Goal: Information Seeking & Learning: Learn about a topic

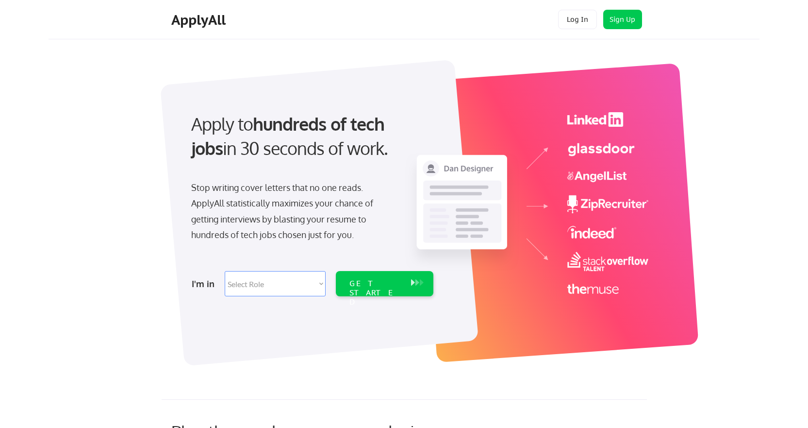
select select ""marketing___comms""
click at [284, 292] on select "Select Role Software Engineering Product Management Customer Success Sales UI/U…" at bounding box center [275, 283] width 101 height 25
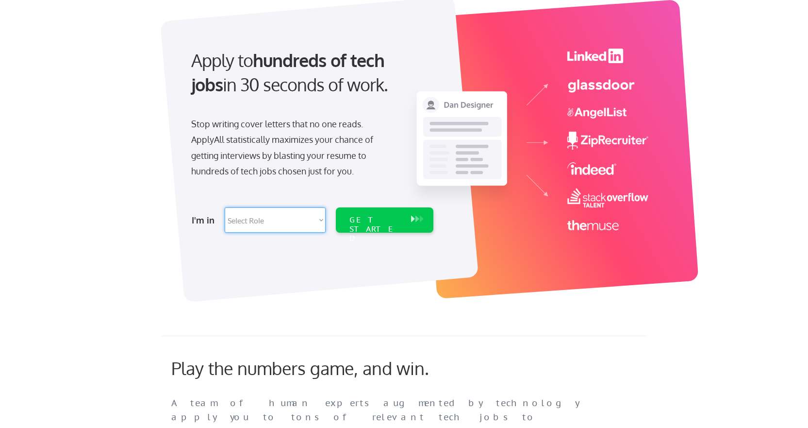
scroll to position [49, 0]
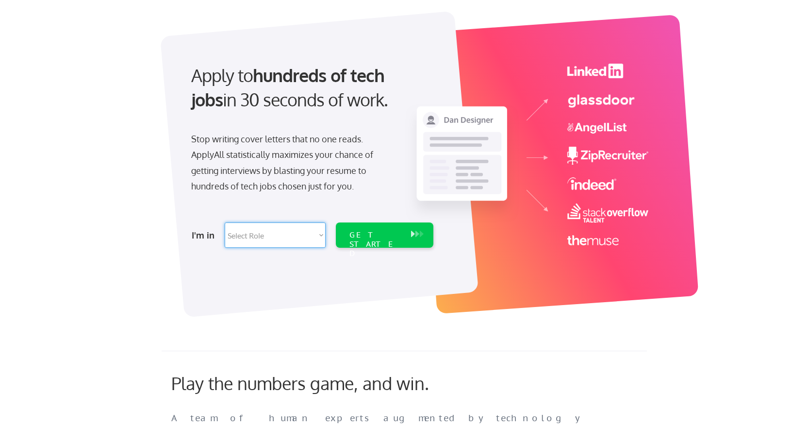
click at [279, 234] on select "Select Role Software Engineering Product Management Customer Success Sales UI/U…" at bounding box center [275, 234] width 101 height 25
select select ""marketing___comms""
click at [225, 222] on select "Select Role Software Engineering Product Management Customer Success Sales UI/U…" at bounding box center [275, 234] width 101 height 25
select select ""marketing___comms""
click at [361, 238] on div "GET STARTED" at bounding box center [375, 244] width 52 height 28
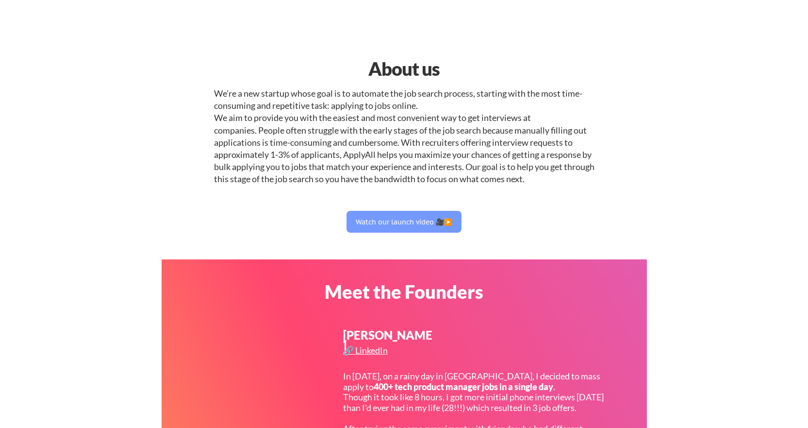
select select ""marketing___comms""
